Goal: Find specific page/section: Find specific page/section

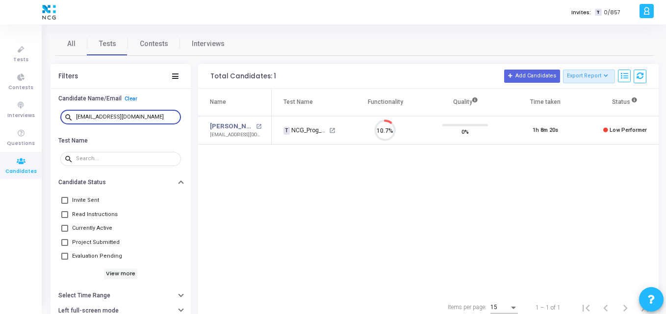
scroll to position [21, 25]
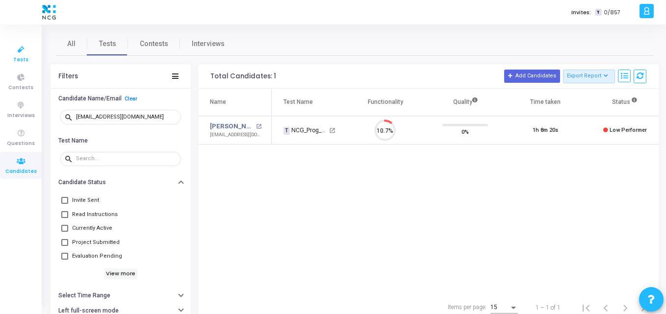
click at [19, 55] on icon at bounding box center [21, 50] width 21 height 12
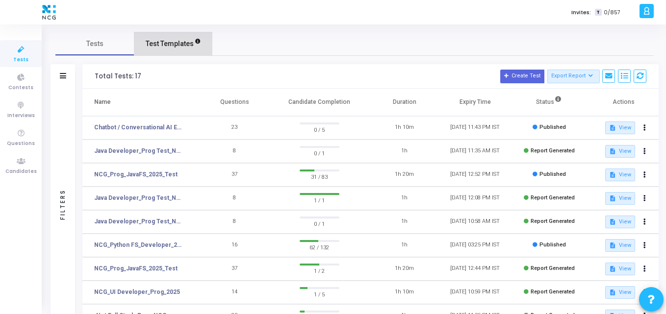
click at [171, 41] on span "Test Templates" at bounding box center [170, 44] width 48 height 10
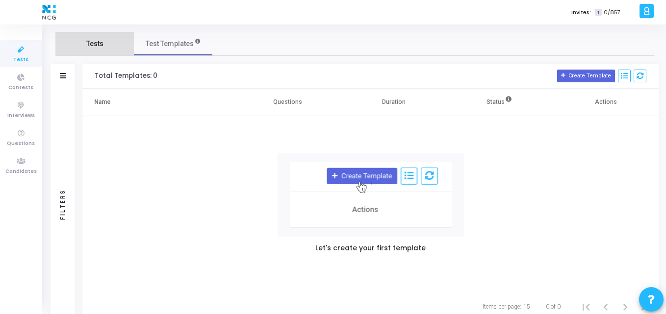
click at [96, 35] on link "Tests" at bounding box center [94, 44] width 78 height 24
